Goal: Task Accomplishment & Management: Complete application form

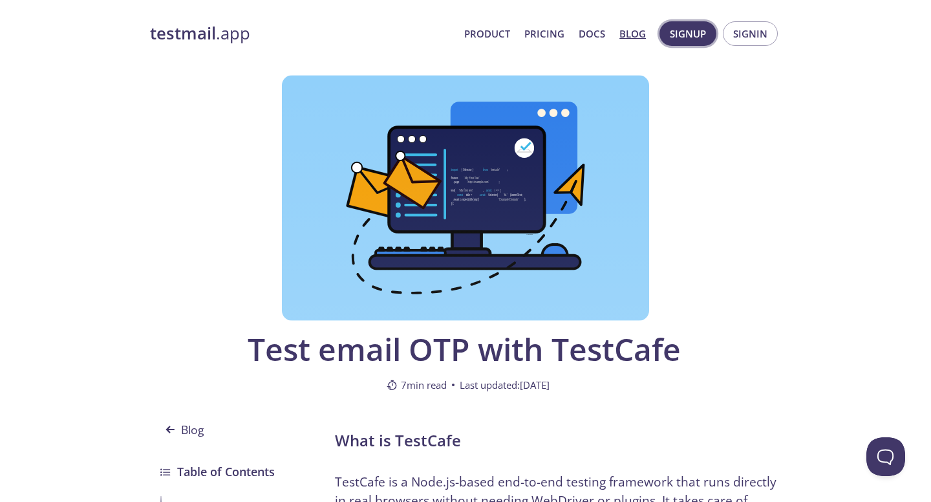
click at [688, 34] on span "Signup" at bounding box center [688, 33] width 36 height 17
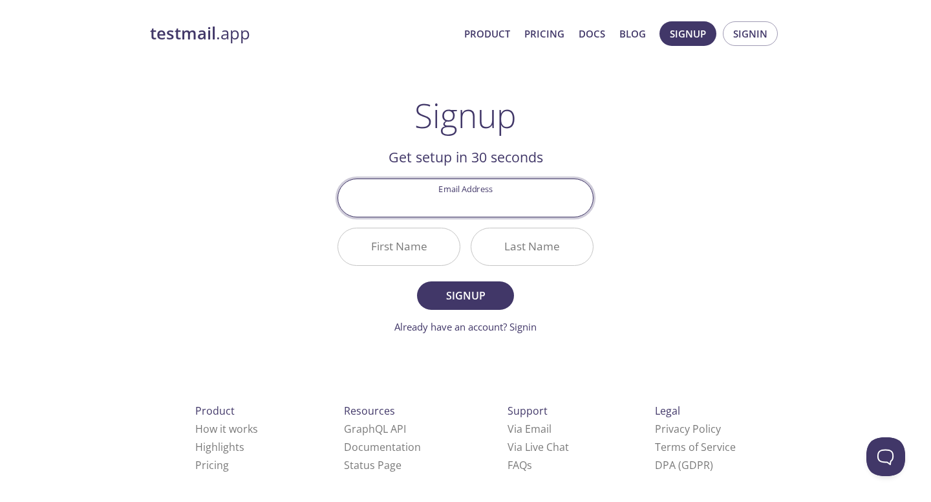
click at [517, 200] on input "Email Address" at bounding box center [465, 197] width 255 height 37
type input "[EMAIL_ADDRESS][DOMAIN_NAME]"
click at [402, 245] on input "First Name" at bounding box center [399, 246] width 122 height 37
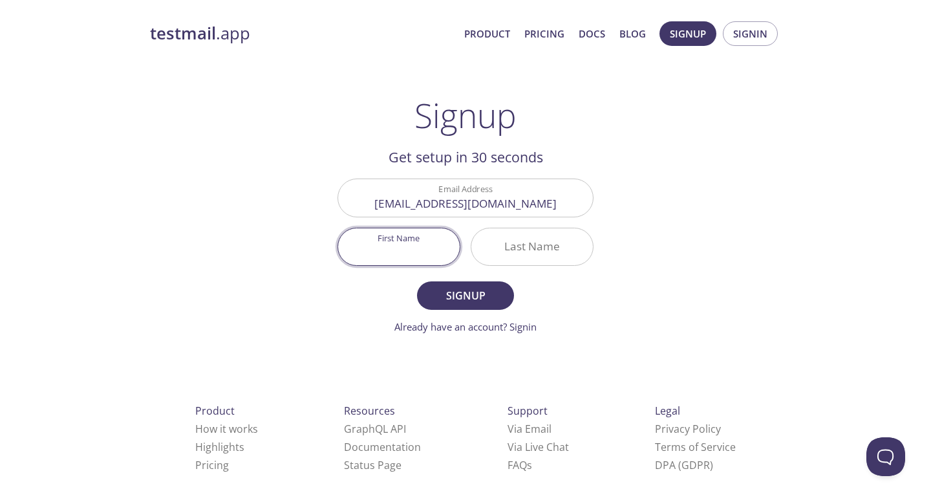
scroll to position [0, 0]
type input "Brow"
click at [530, 246] on input "Last Name" at bounding box center [532, 246] width 122 height 37
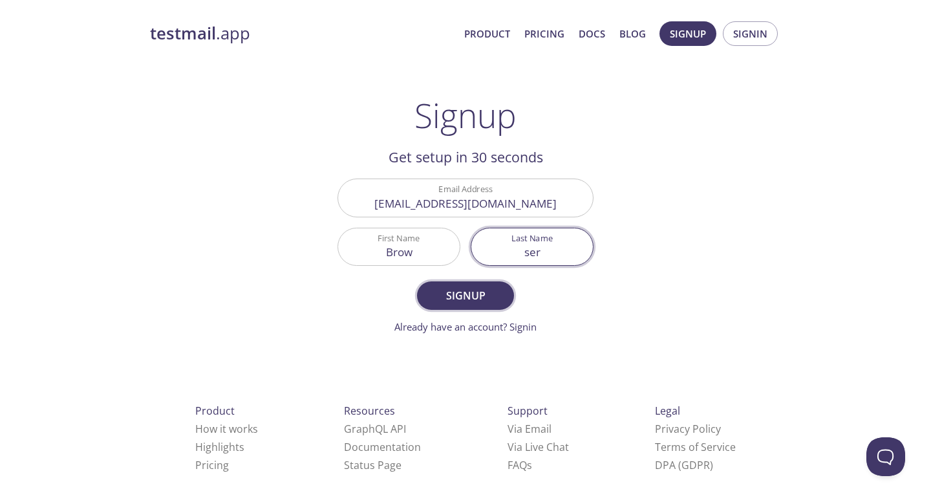
type input "ser"
click at [465, 295] on span "Signup" at bounding box center [465, 295] width 69 height 18
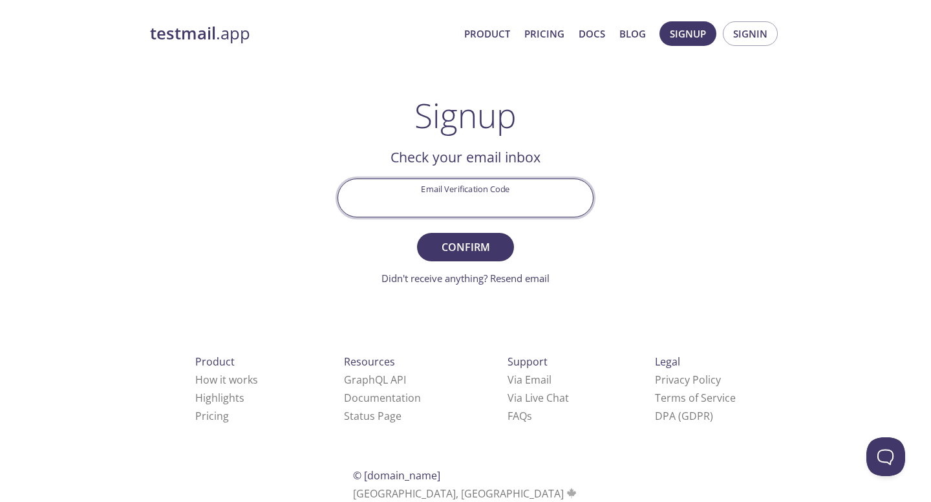
click at [449, 197] on input "Email Verification Code" at bounding box center [465, 197] width 255 height 37
type input "h"
paste input "[URL][DOMAIN_NAME]"
type input "[URL][DOMAIN_NAME]"
type input "h"
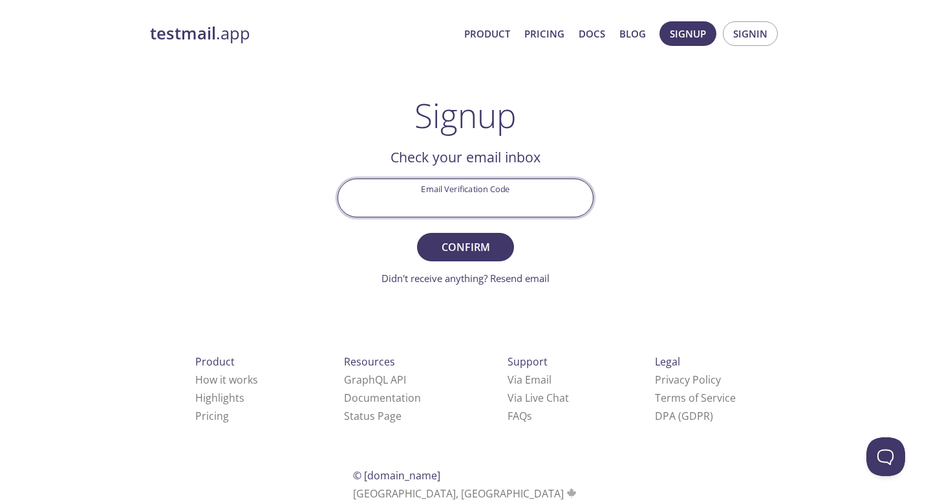
click at [469, 204] on input "Email Verification Code" at bounding box center [465, 197] width 255 height 37
type input "7X1JLE6"
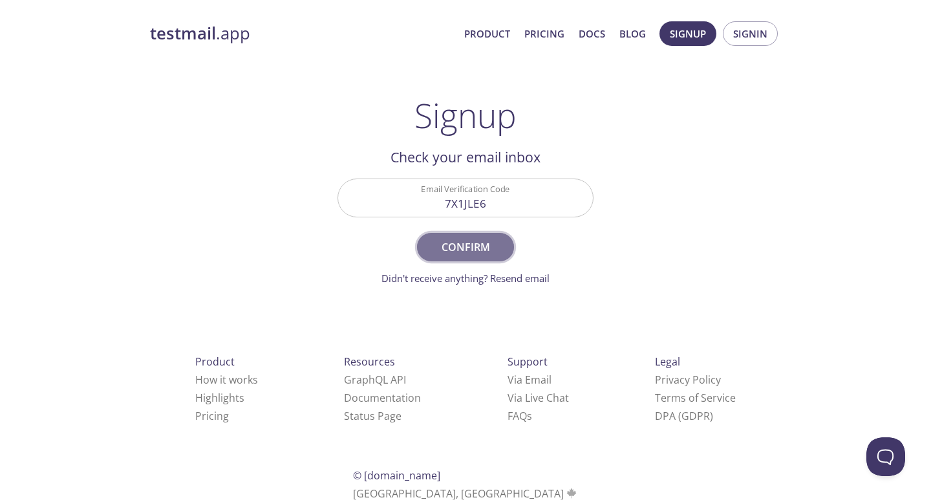
click at [485, 250] on span "Confirm" at bounding box center [465, 247] width 69 height 18
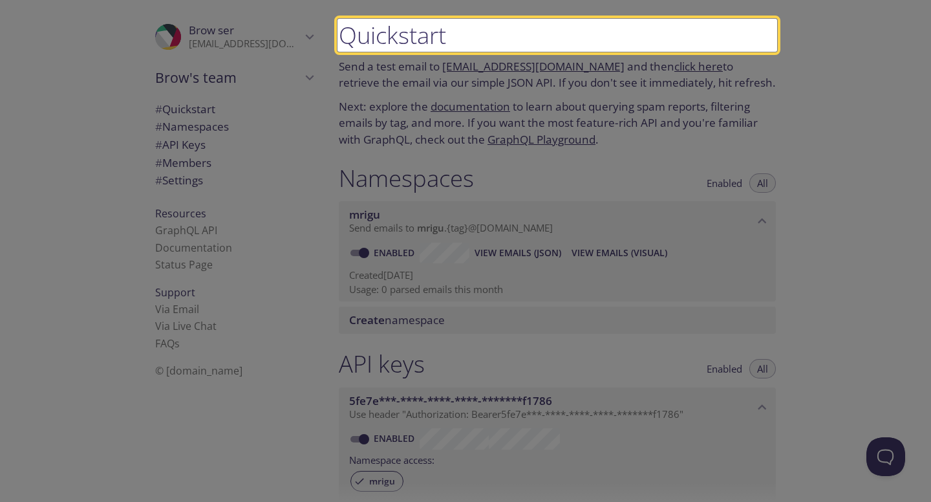
click at [416, 34] on low-code-highlight at bounding box center [557, 35] width 440 height 33
